Goal: Information Seeking & Learning: Find specific fact

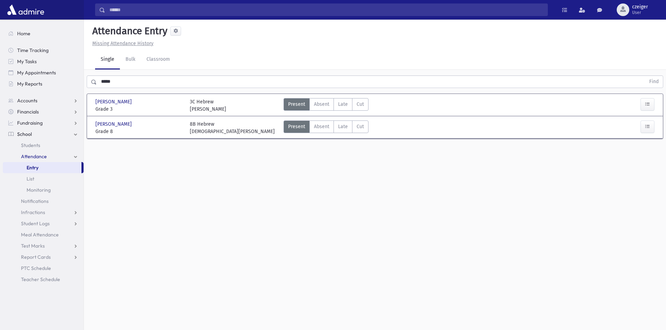
click at [157, 104] on div "[PERSON_NAME] [PERSON_NAME]" at bounding box center [138, 101] width 87 height 7
click at [26, 146] on span "Students" at bounding box center [30, 145] width 19 height 6
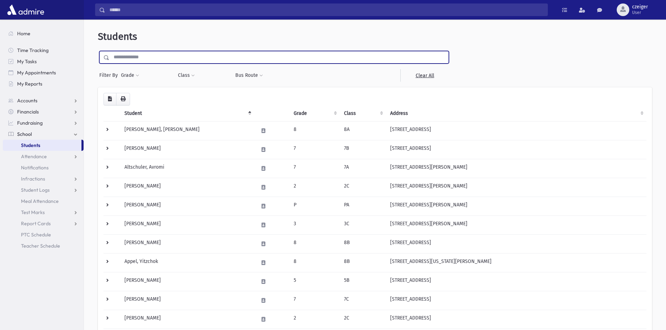
drag, startPoint x: 206, startPoint y: 62, endPoint x: 137, endPoint y: 51, distance: 70.5
click at [137, 51] on input "text" at bounding box center [278, 57] width 339 height 13
type input "****"
click at [98, 51] on input "submit" at bounding box center [108, 55] width 20 height 9
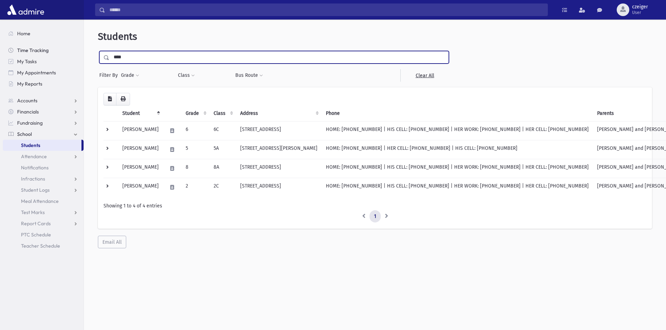
drag, startPoint x: 133, startPoint y: 60, endPoint x: 77, endPoint y: 52, distance: 56.8
click at [77, 52] on div "Search Results All Accounts" at bounding box center [333, 174] width 666 height 349
type input "*****"
click at [98, 51] on input "submit" at bounding box center [108, 55] width 20 height 9
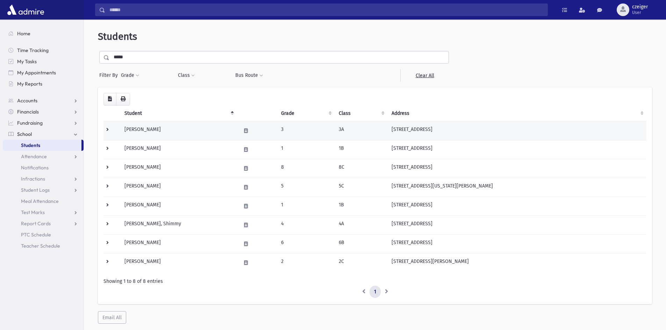
click at [108, 132] on td at bounding box center [111, 130] width 17 height 19
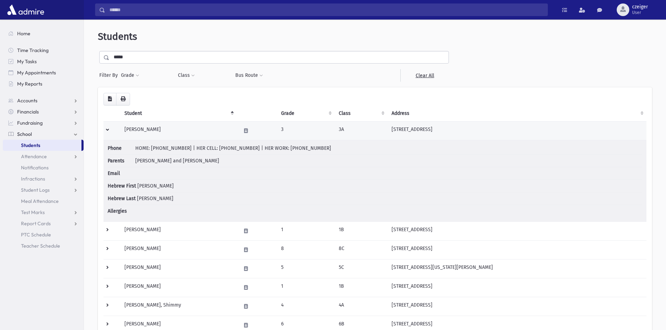
click at [109, 130] on td at bounding box center [111, 130] width 17 height 19
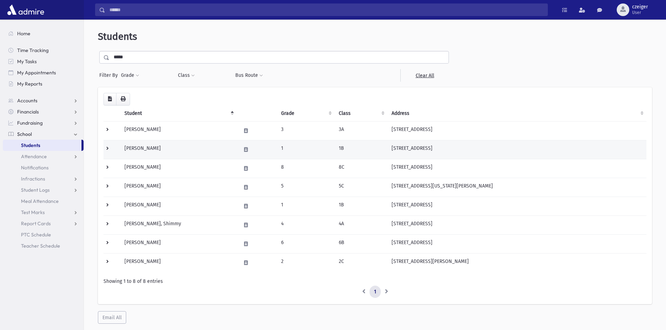
click at [105, 147] on td at bounding box center [111, 149] width 17 height 19
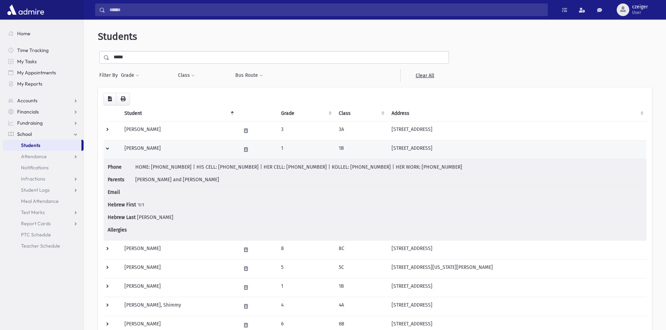
click at [105, 147] on td at bounding box center [111, 149] width 17 height 19
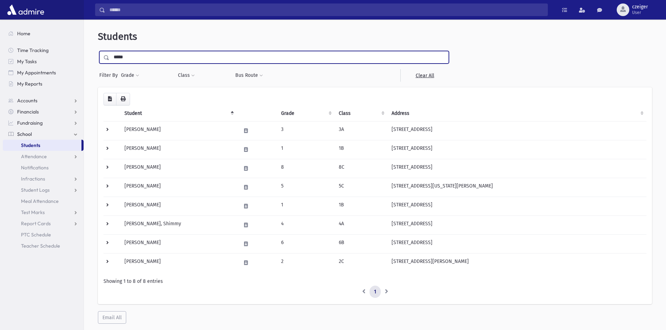
drag, startPoint x: 151, startPoint y: 58, endPoint x: 103, endPoint y: 62, distance: 48.0
click at [103, 62] on div "*****" at bounding box center [273, 57] width 349 height 13
type input "**********"
click at [98, 51] on input "submit" at bounding box center [108, 55] width 20 height 9
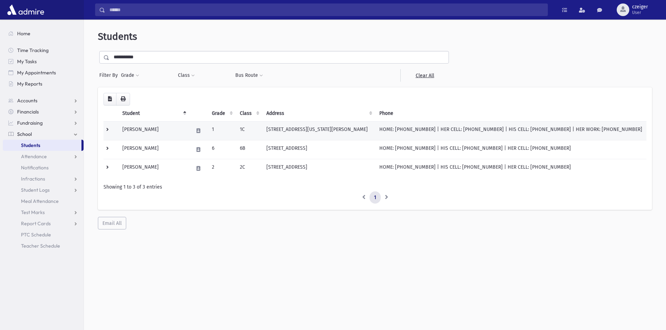
click at [107, 129] on td at bounding box center [110, 130] width 15 height 19
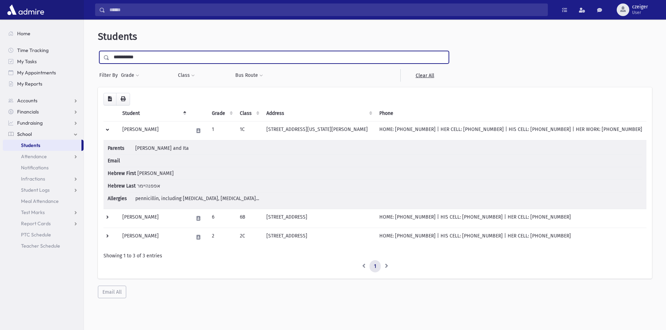
drag, startPoint x: 165, startPoint y: 54, endPoint x: 87, endPoint y: 54, distance: 77.9
click at [87, 54] on div "**********" at bounding box center [375, 164] width 576 height 284
type input "*****"
click at [98, 51] on input "submit" at bounding box center [108, 55] width 20 height 9
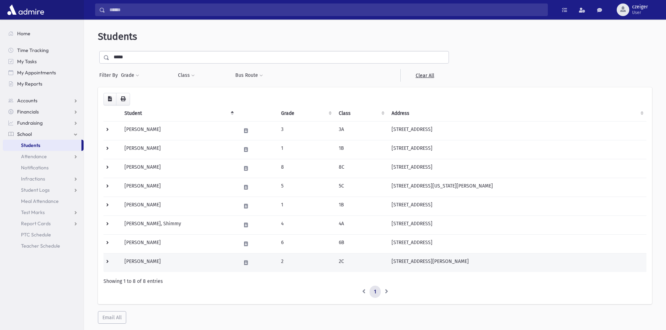
click at [107, 262] on td at bounding box center [111, 262] width 17 height 19
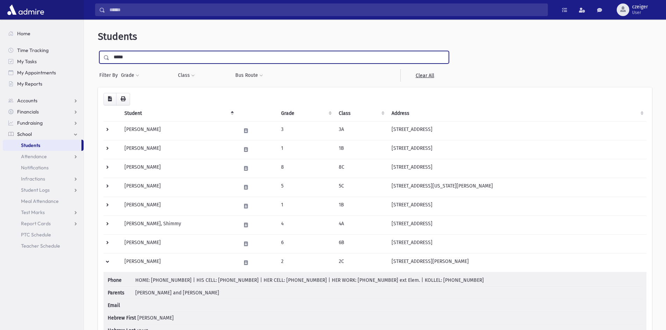
drag, startPoint x: 146, startPoint y: 58, endPoint x: 84, endPoint y: 53, distance: 62.4
click at [84, 53] on div "Students ***** Filter By Grade * * * * * * * * * Filter Class ** ** ** ** ** **" at bounding box center [375, 217] width 582 height 391
type input "****"
click at [98, 51] on input "submit" at bounding box center [108, 55] width 20 height 9
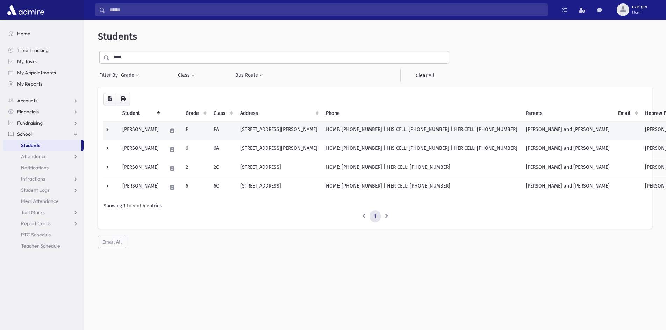
click at [105, 129] on td at bounding box center [110, 130] width 15 height 19
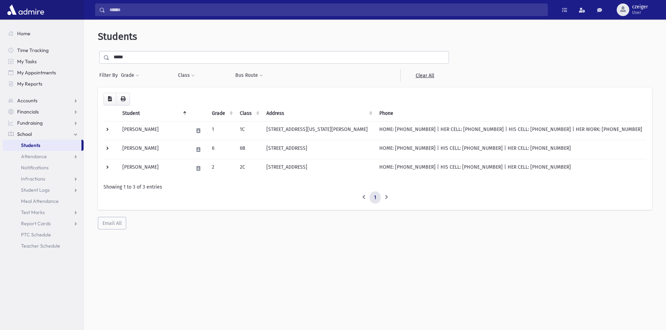
click at [142, 59] on input "*****" at bounding box center [278, 57] width 339 height 13
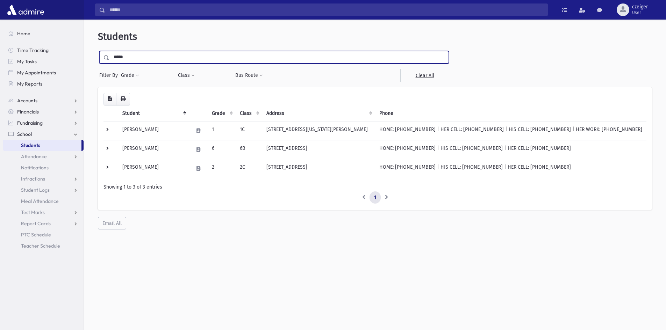
click at [98, 51] on input "submit" at bounding box center [108, 55] width 20 height 9
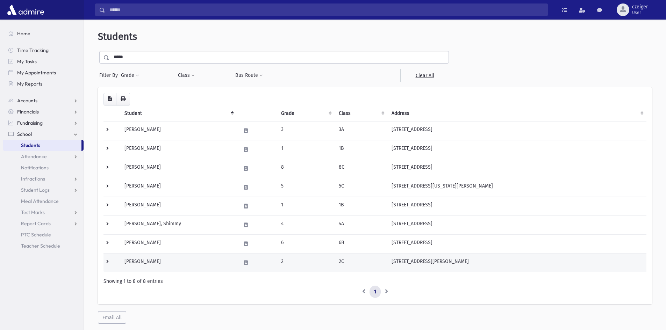
scroll to position [19, 0]
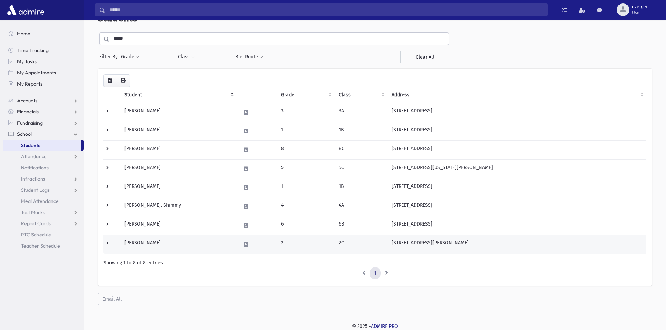
click at [110, 242] on td at bounding box center [111, 244] width 17 height 19
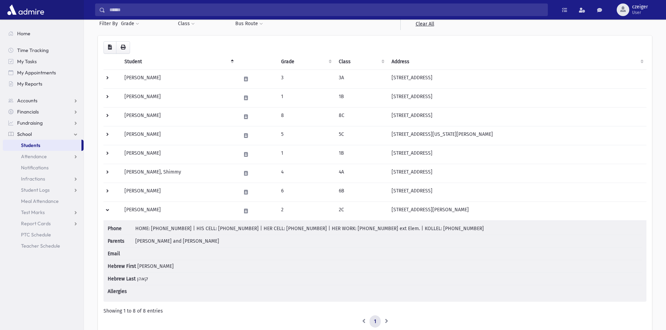
scroll to position [99, 0]
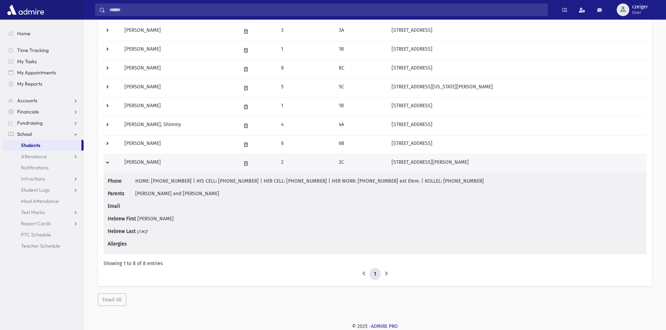
click at [106, 162] on td at bounding box center [111, 163] width 17 height 19
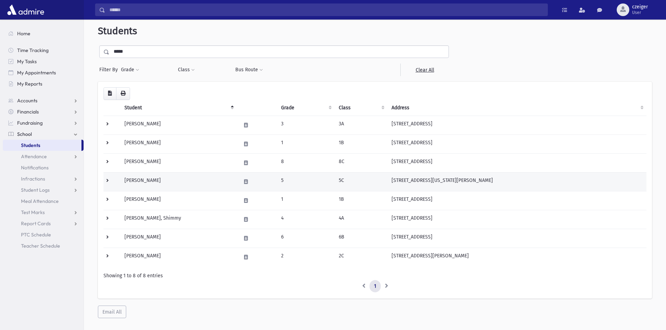
scroll to position [0, 0]
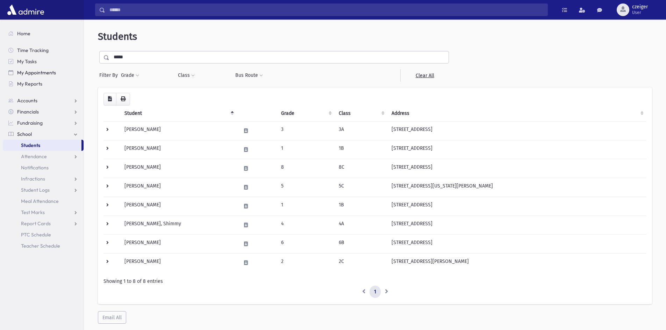
click at [15, 74] on link "My Appointments" at bounding box center [43, 72] width 81 height 11
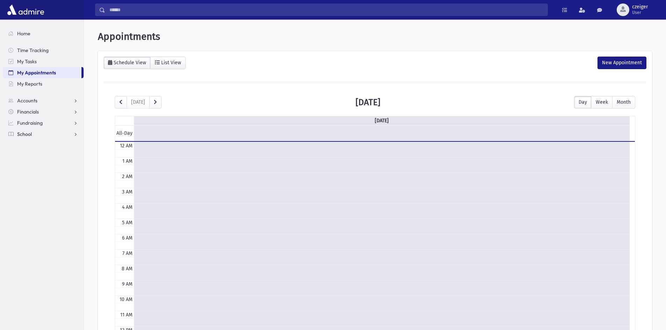
click at [25, 133] on span "School" at bounding box center [24, 134] width 15 height 6
click at [23, 147] on span "Students" at bounding box center [30, 145] width 19 height 6
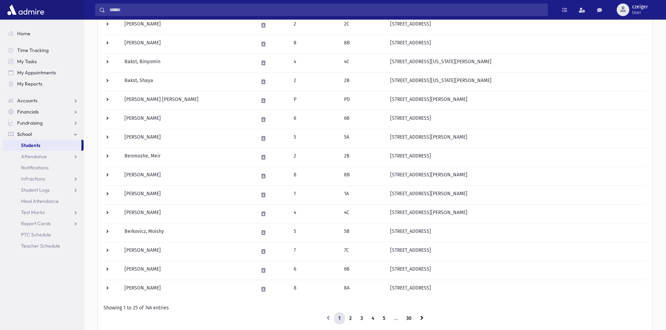
scroll to position [339, 0]
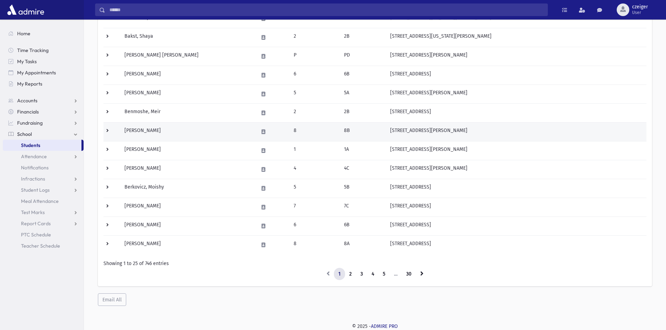
click at [108, 131] on td at bounding box center [111, 131] width 17 height 19
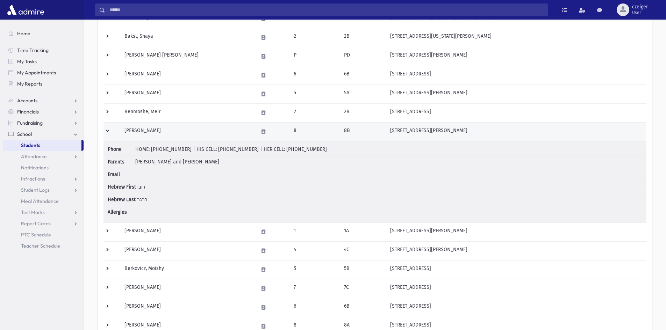
click at [108, 131] on td at bounding box center [111, 131] width 17 height 19
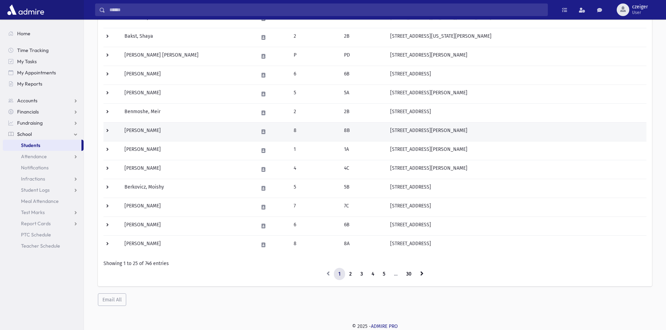
click at [108, 131] on td at bounding box center [111, 131] width 17 height 19
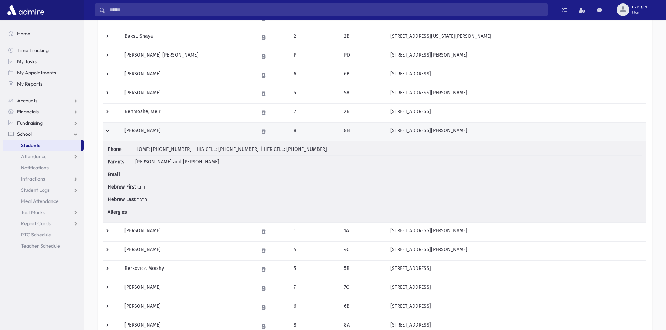
click at [108, 131] on td at bounding box center [111, 131] width 17 height 19
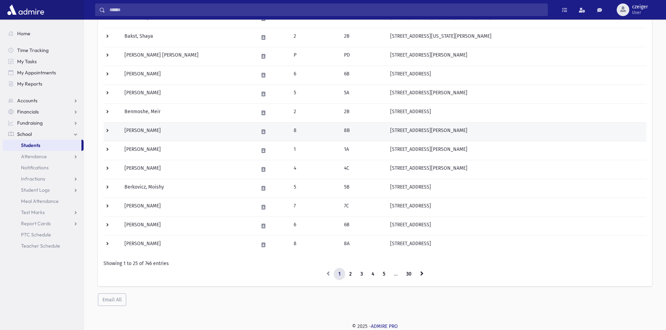
click at [108, 131] on td at bounding box center [111, 131] width 17 height 19
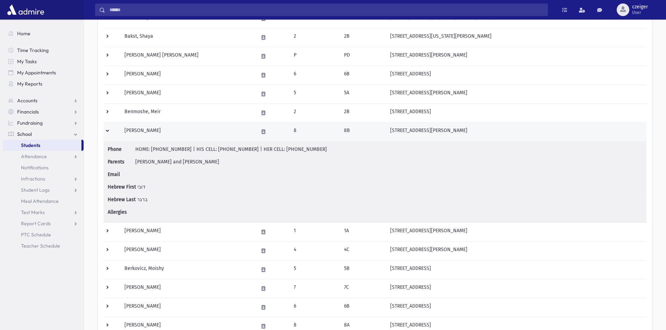
click at [108, 131] on td at bounding box center [111, 131] width 17 height 19
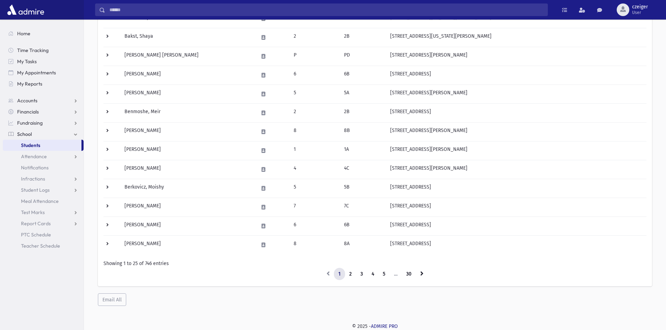
click at [61, 273] on section "Home Time Tracking My Tasks My Appointments My Reports Accounts Accounts Accoun…" at bounding box center [42, 175] width 84 height 311
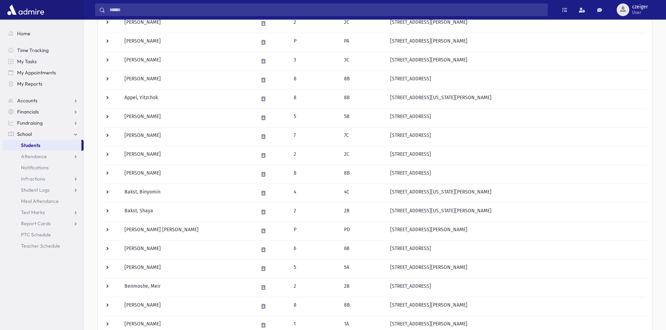
scroll to position [0, 0]
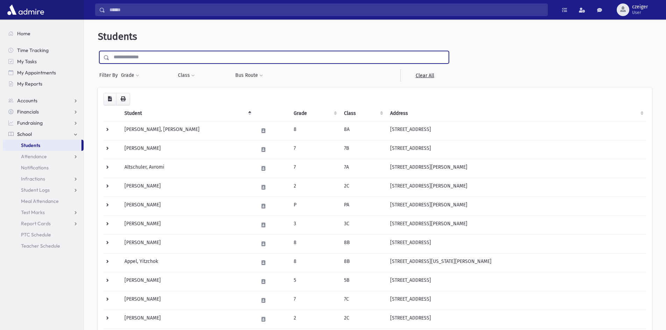
drag, startPoint x: 111, startPoint y: 55, endPoint x: 142, endPoint y: 63, distance: 31.6
click at [142, 63] on input "text" at bounding box center [278, 57] width 339 height 13
click at [142, 62] on input "text" at bounding box center [278, 57] width 339 height 13
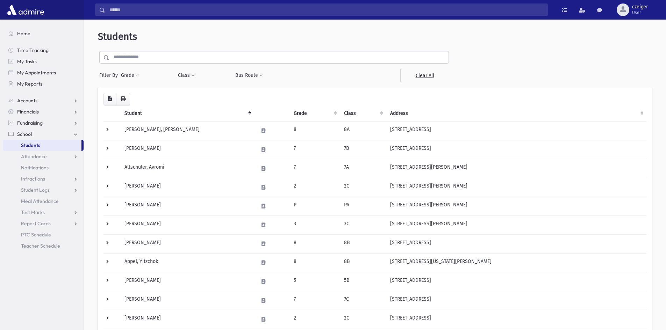
click at [101, 52] on span at bounding box center [105, 57] width 10 height 13
